Goal: Task Accomplishment & Management: Manage account settings

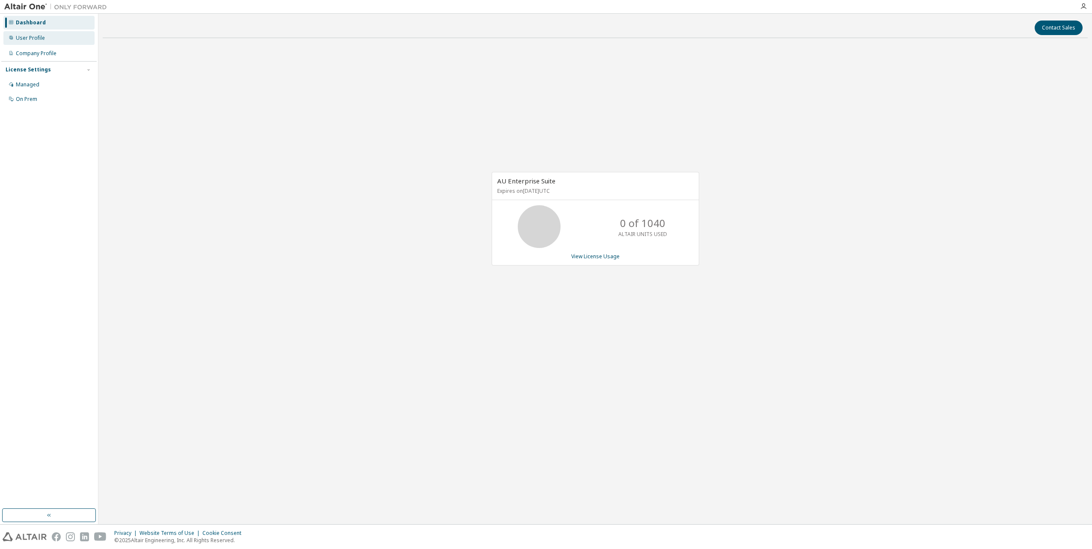
click at [32, 39] on div "User Profile" at bounding box center [30, 38] width 29 height 7
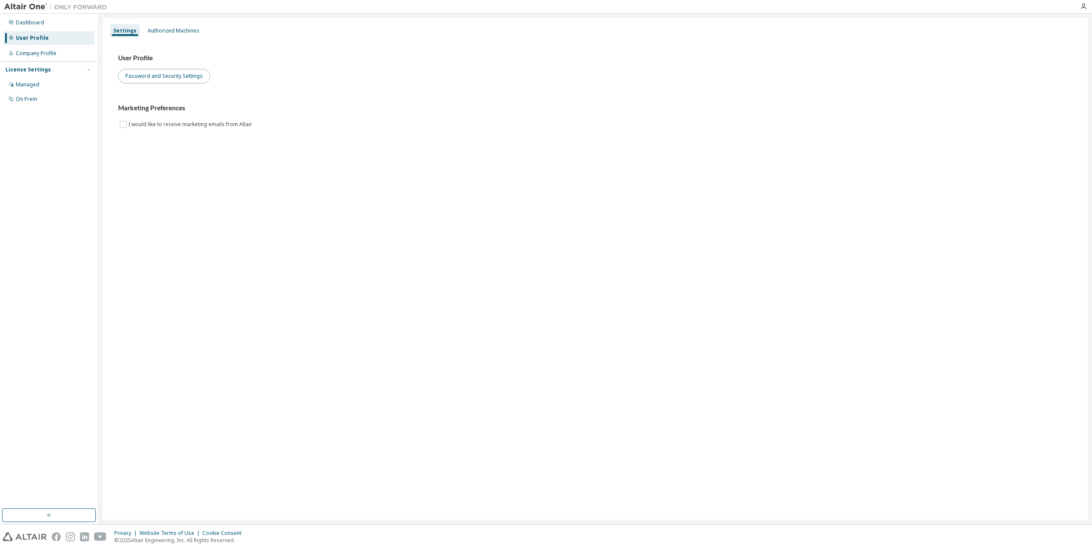
click at [160, 72] on button "Password and Security Settings" at bounding box center [164, 76] width 92 height 15
